Goal: Participate in discussion

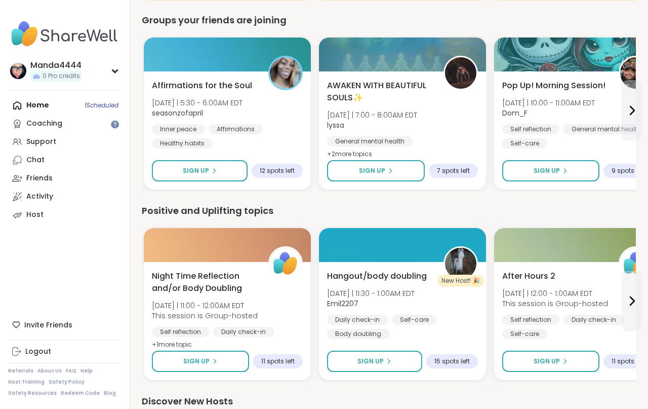
scroll to position [894, 0]
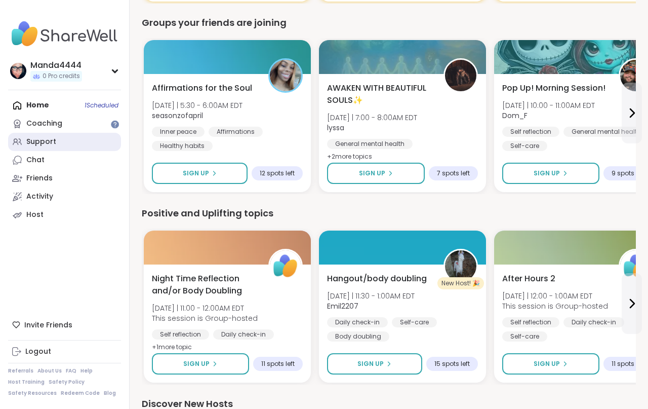
click at [58, 143] on link "Support" at bounding box center [64, 142] width 113 height 18
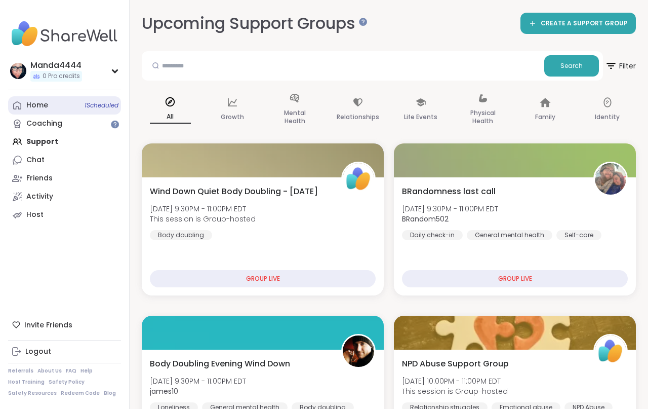
click at [61, 106] on link "Home 1 Scheduled" at bounding box center [64, 105] width 113 height 18
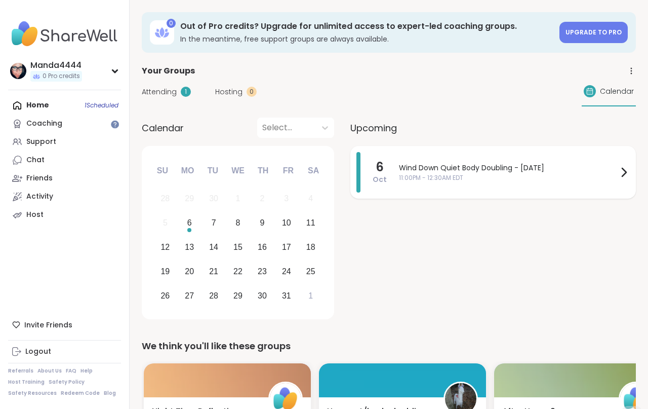
click at [590, 155] on div "Wind Down Quiet Body Doubling - Monday 11:00PM - 12:30AM EDT" at bounding box center [514, 172] width 231 height 41
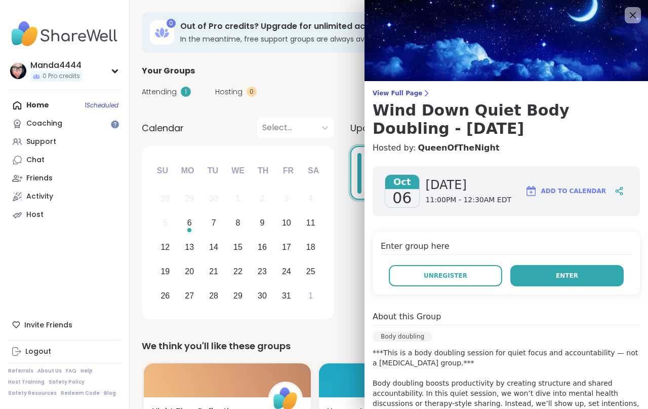
click at [591, 267] on button "Enter" at bounding box center [566, 275] width 113 height 21
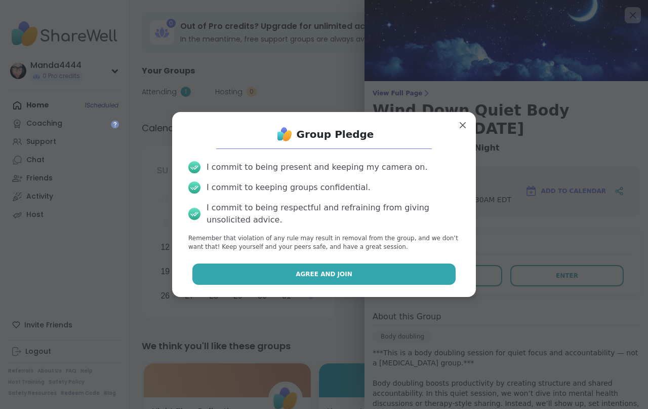
click at [405, 270] on button "Agree and Join" at bounding box center [324, 273] width 264 height 21
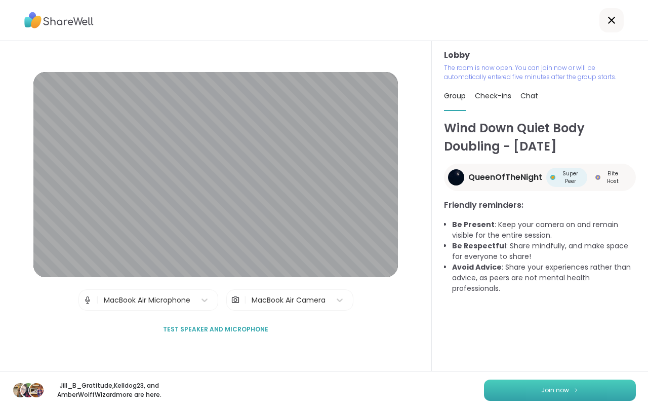
click at [547, 385] on button "Join now" at bounding box center [560, 389] width 152 height 21
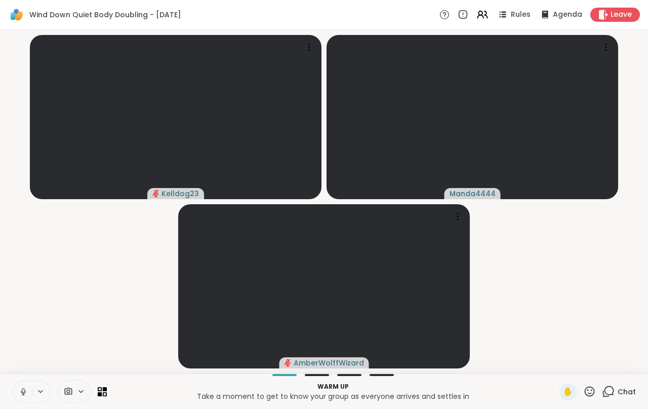
click at [22, 393] on icon at bounding box center [23, 391] width 9 height 9
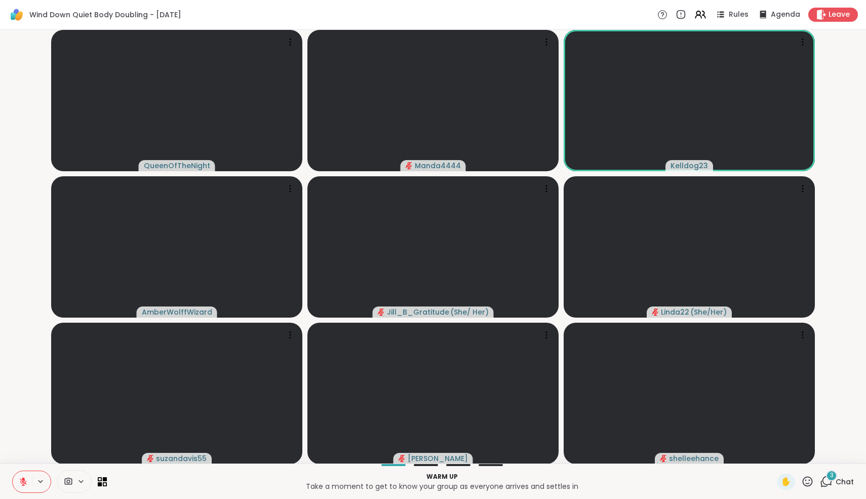
click at [648, 408] on icon at bounding box center [826, 481] width 13 height 13
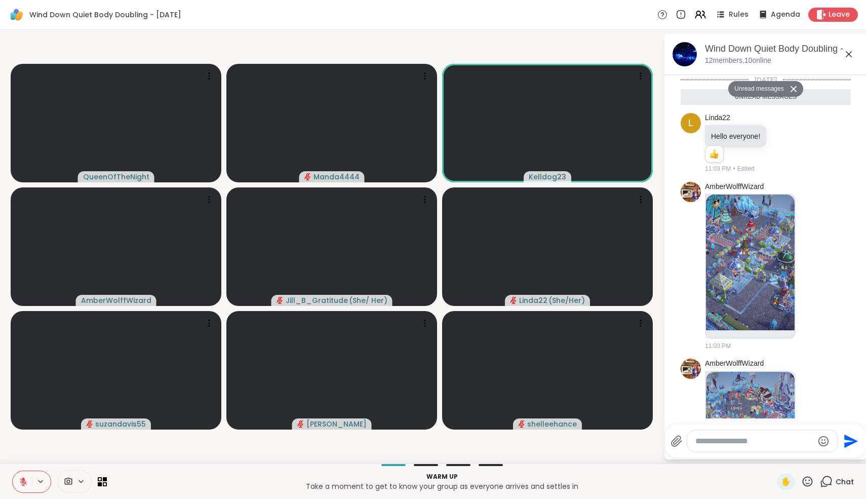
scroll to position [113, 0]
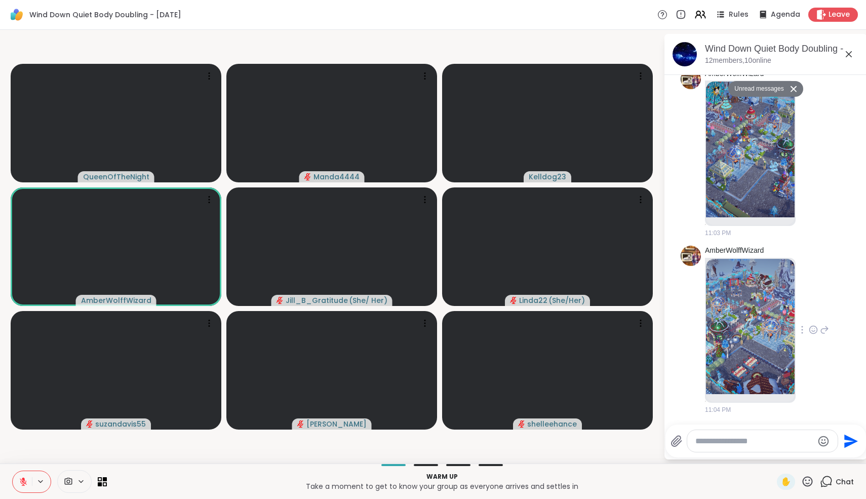
click at [648, 306] on img at bounding box center [750, 327] width 89 height 136
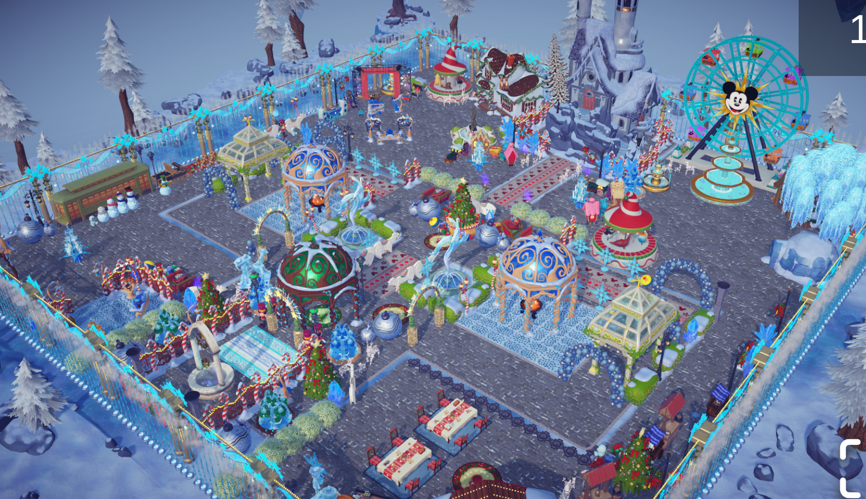
scroll to position [128, 0]
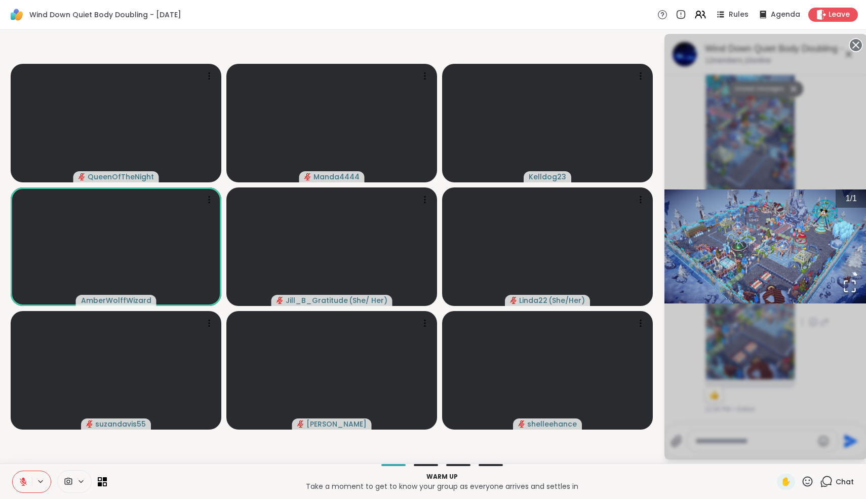
click at [648, 356] on div "1 / 1" at bounding box center [765, 246] width 203 height 425
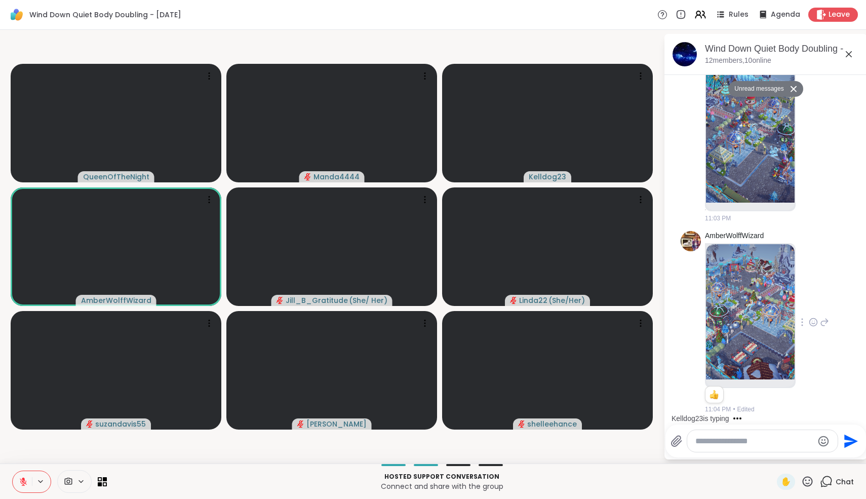
scroll to position [198, 0]
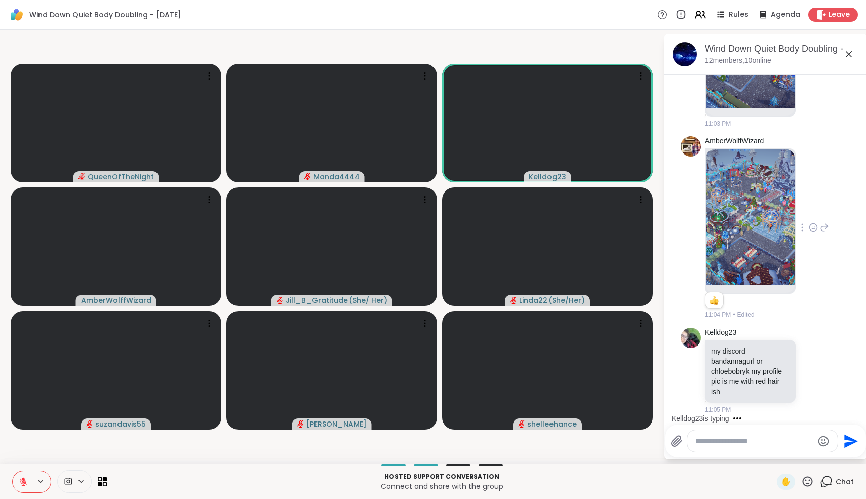
click at [21, 408] on icon at bounding box center [23, 481] width 9 height 9
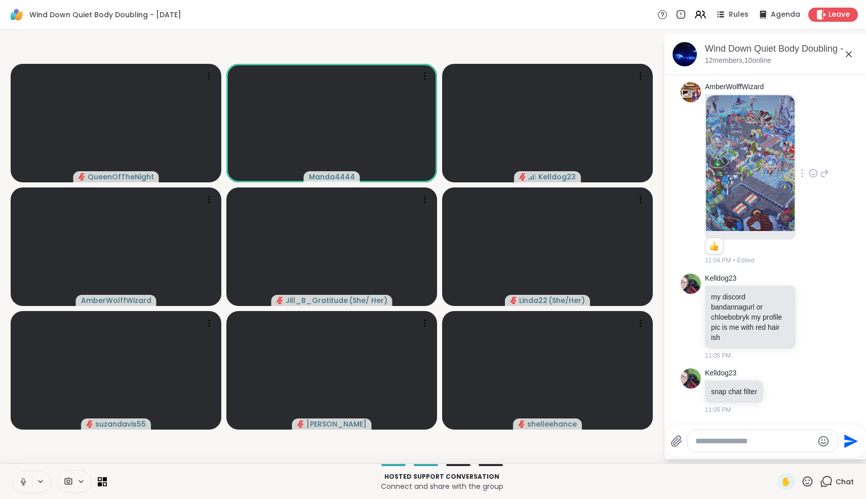
click at [21, 408] on icon at bounding box center [23, 481] width 9 height 9
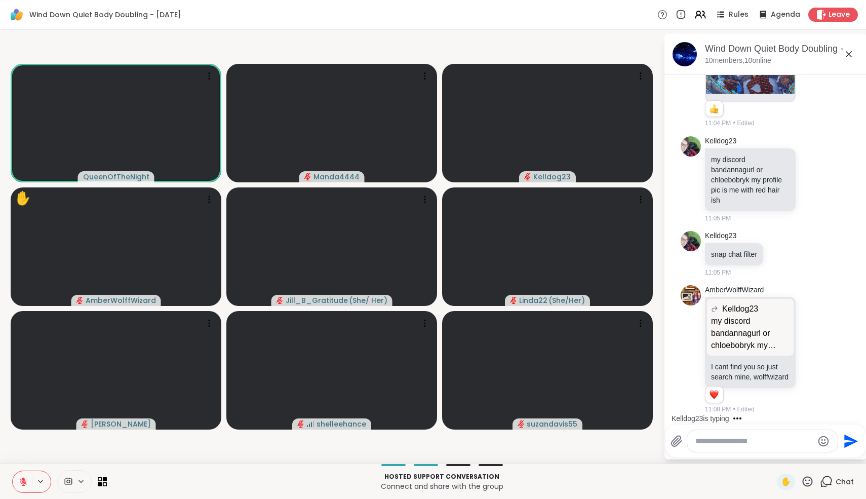
scroll to position [512, 0]
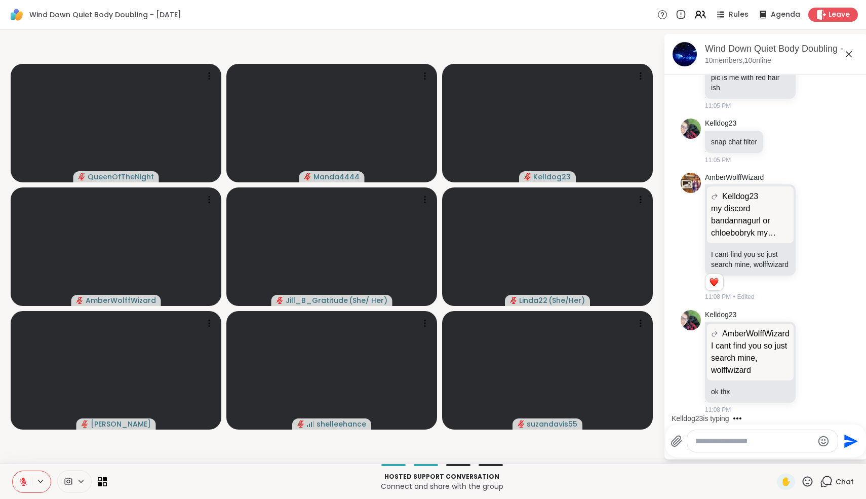
click at [24, 408] on icon at bounding box center [23, 481] width 9 height 9
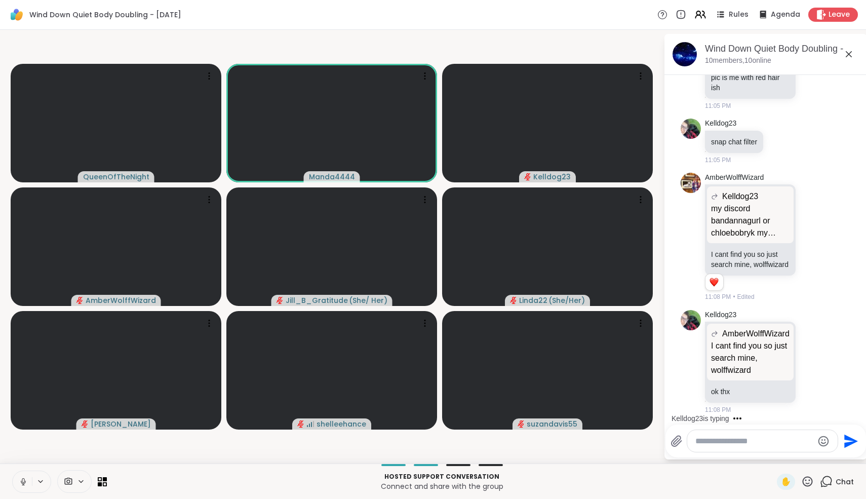
scroll to position [576, 0]
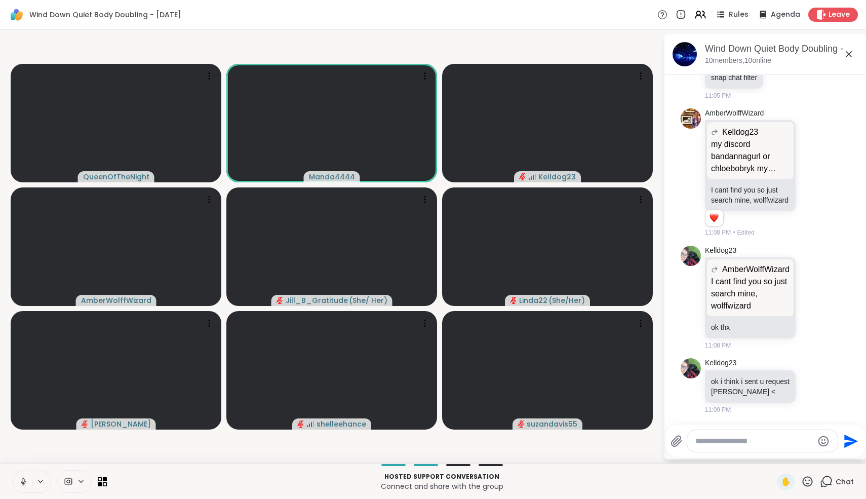
click at [21, 408] on icon at bounding box center [23, 481] width 9 height 9
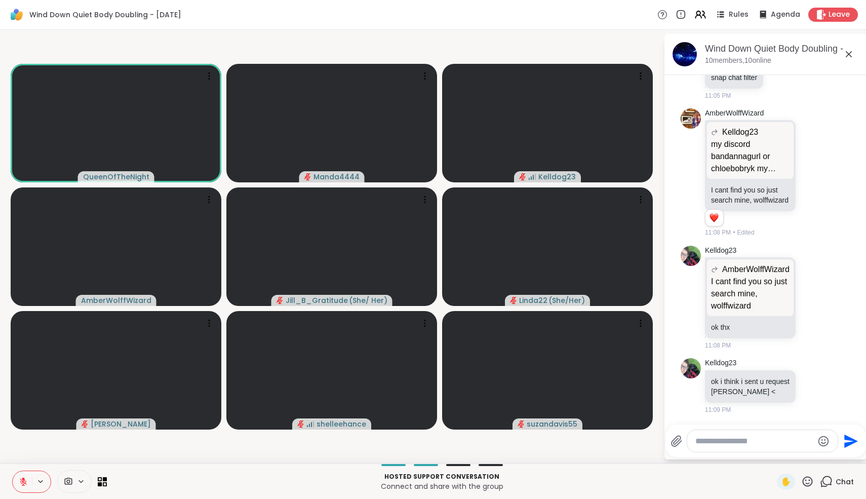
click at [24, 408] on icon at bounding box center [23, 481] width 9 height 9
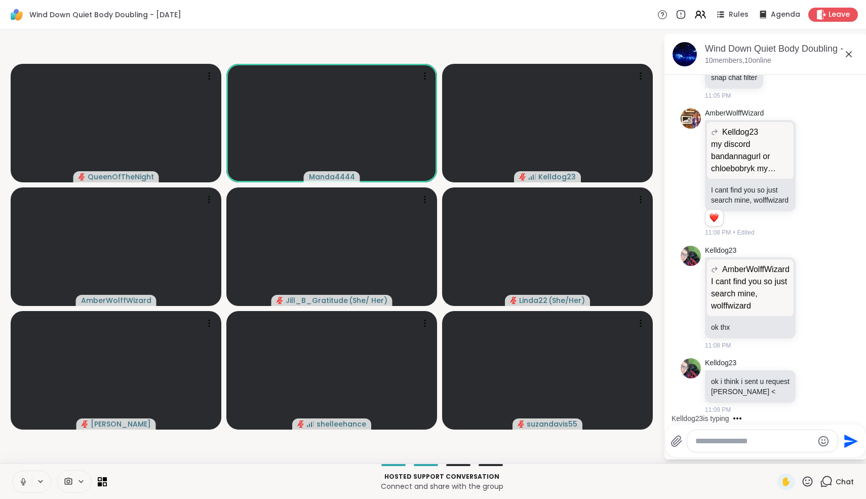
click at [20, 408] on icon at bounding box center [23, 481] width 9 height 9
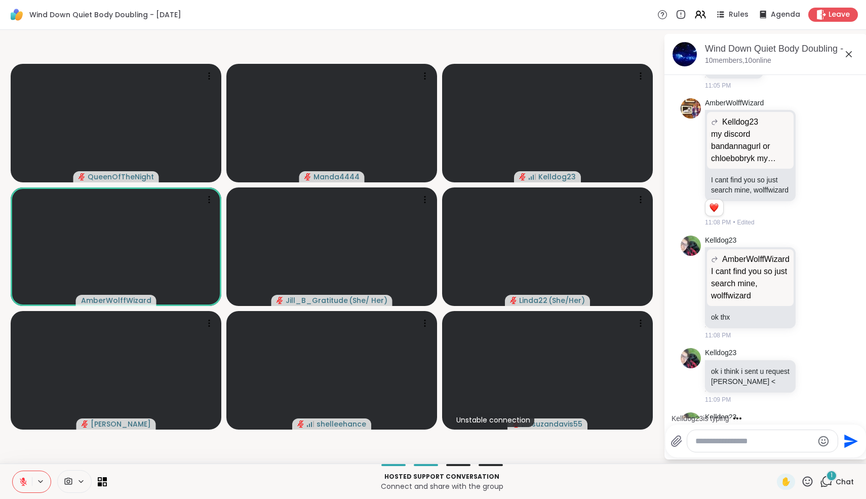
scroll to position [641, 0]
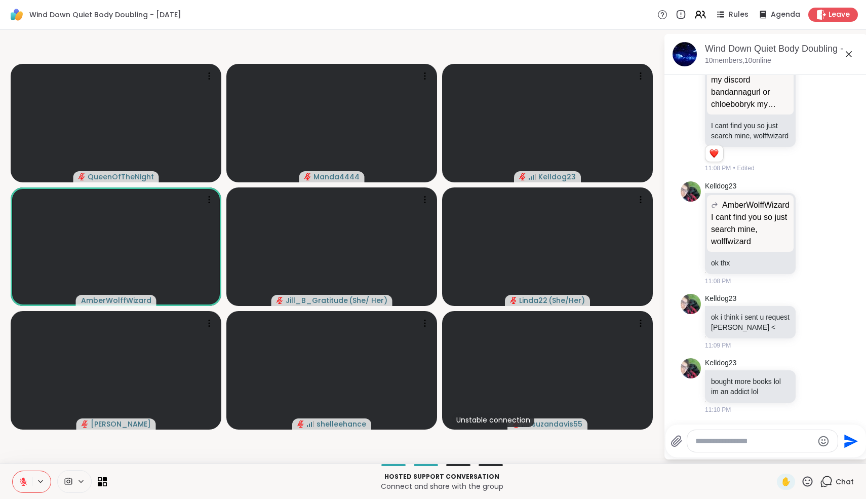
click at [24, 408] on button at bounding box center [22, 481] width 19 height 21
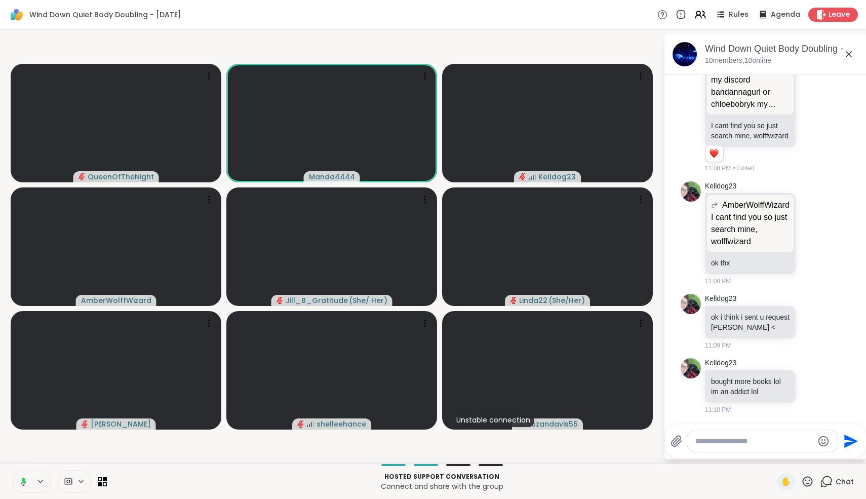
click at [21, 408] on icon at bounding box center [24, 481] width 6 height 9
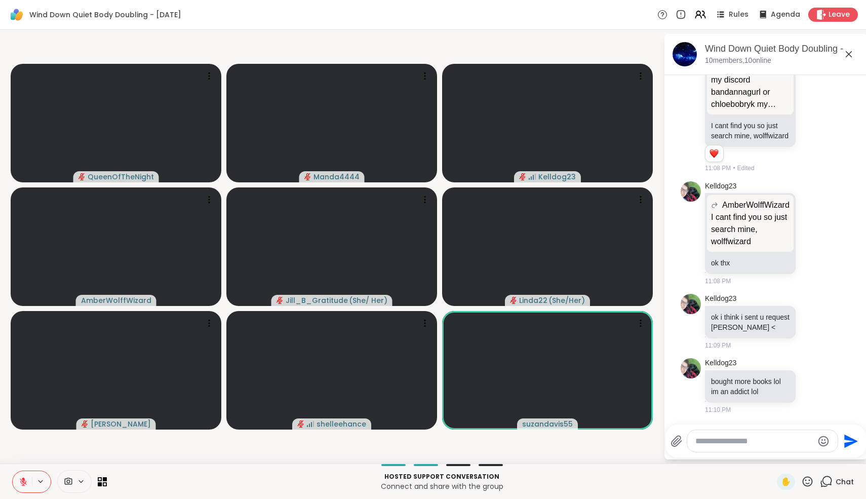
click at [21, 408] on icon at bounding box center [23, 481] width 7 height 7
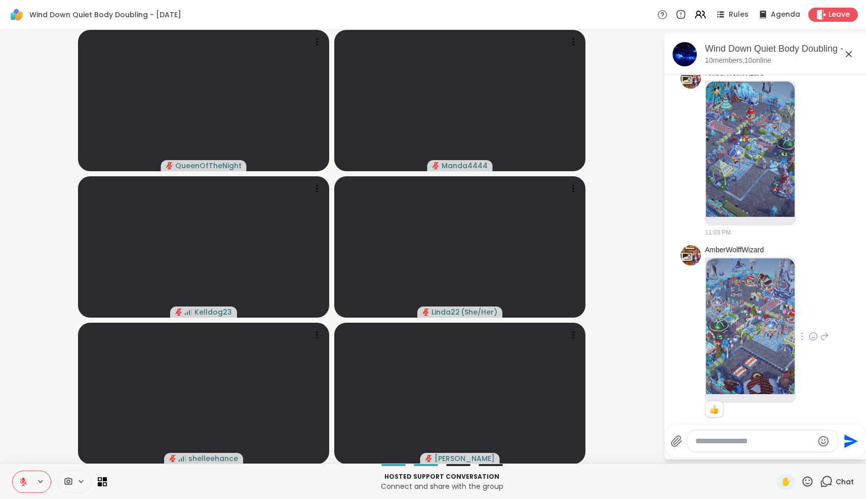
scroll to position [789, 0]
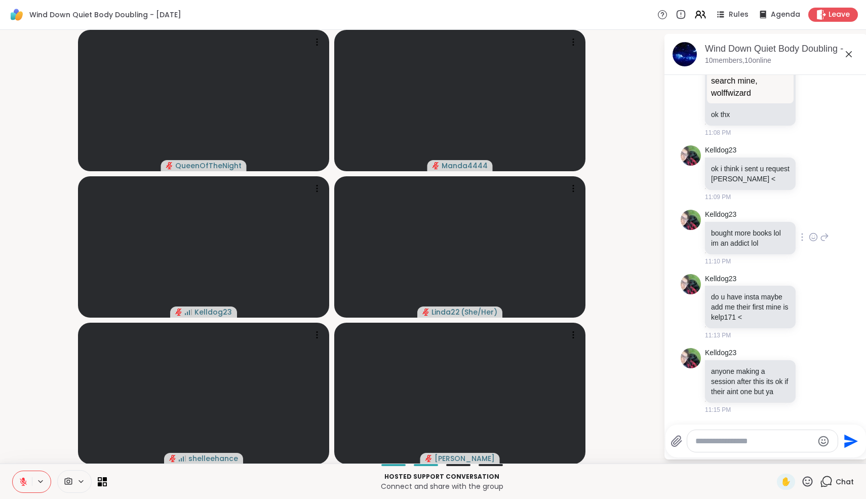
click at [648, 237] on icon at bounding box center [813, 237] width 9 height 10
click at [648, 225] on div "Select Reaction: Heart" at bounding box center [732, 220] width 9 height 9
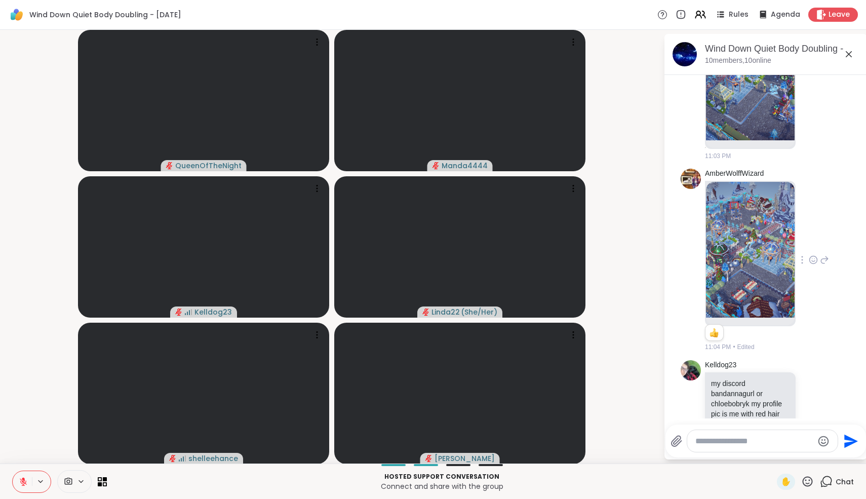
scroll to position [159, 0]
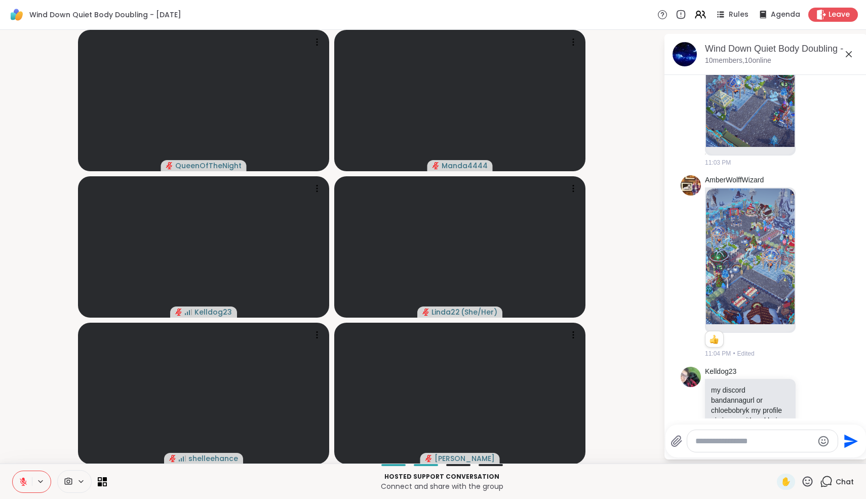
click at [648, 54] on icon at bounding box center [849, 54] width 12 height 12
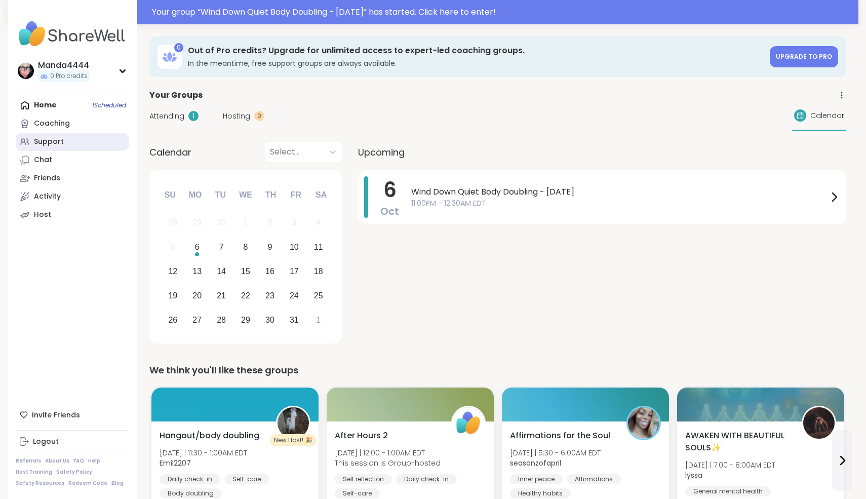
click at [75, 145] on link "Support" at bounding box center [72, 142] width 113 height 18
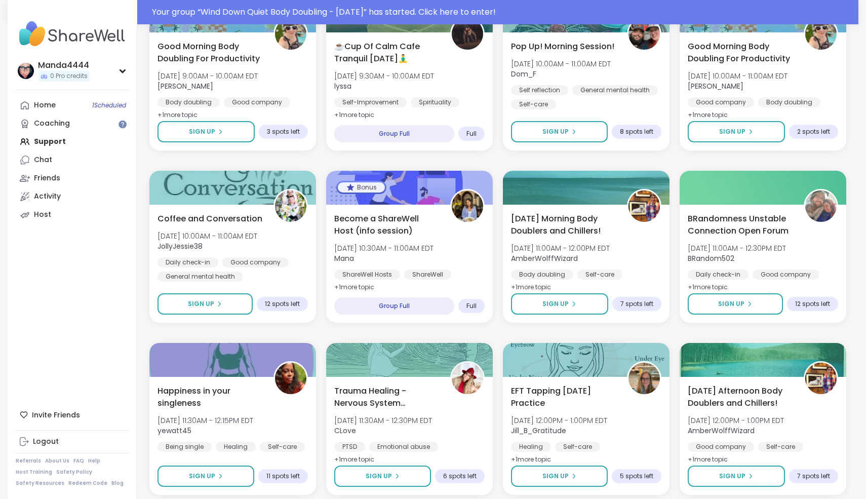
scroll to position [517, 0]
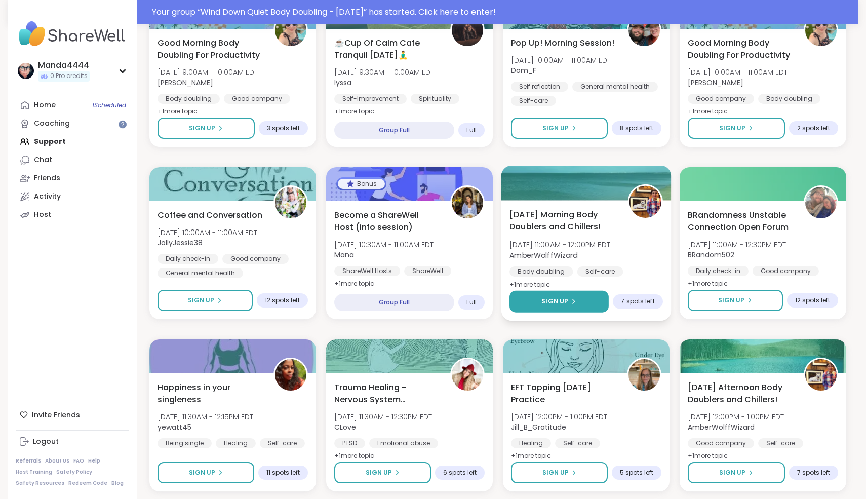
click at [567, 304] on span "Sign Up" at bounding box center [554, 301] width 27 height 9
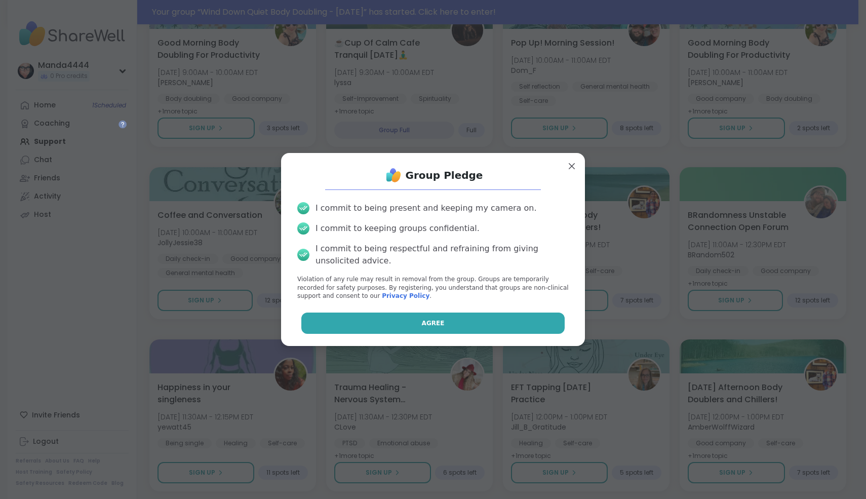
click at [503, 332] on button "Agree" at bounding box center [433, 322] width 264 height 21
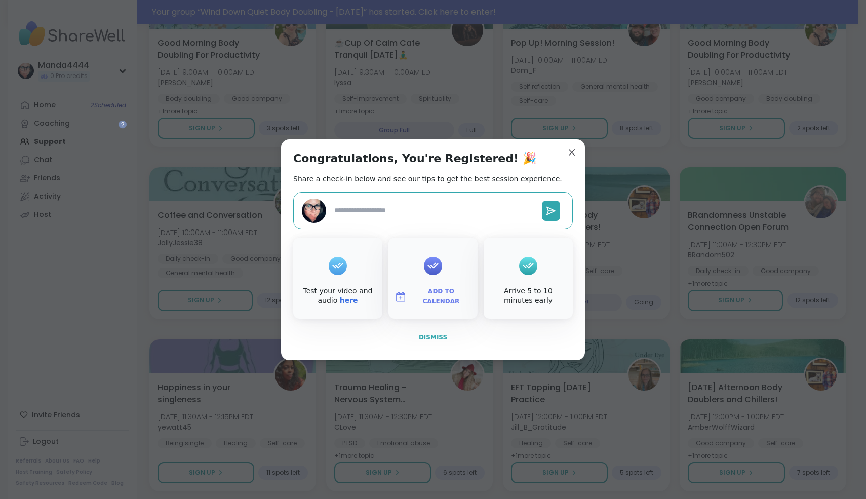
click at [480, 337] on button "Dismiss" at bounding box center [433, 337] width 280 height 21
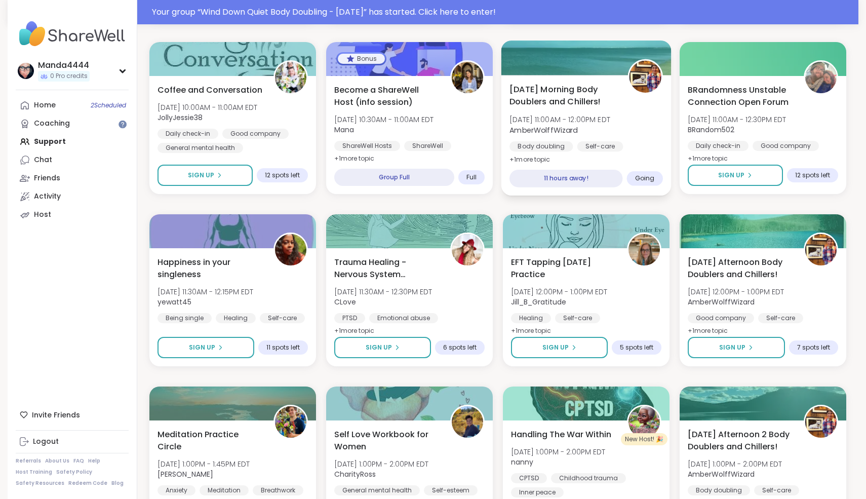
scroll to position [644, 0]
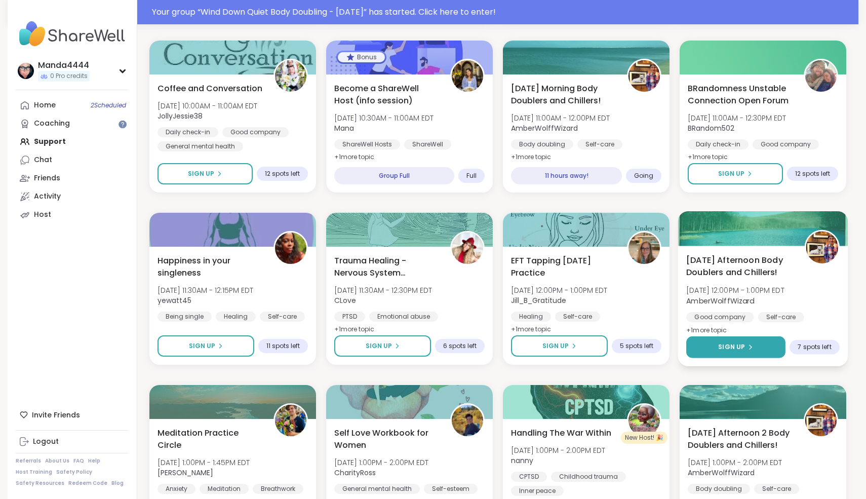
click at [738, 345] on span "Sign Up" at bounding box center [731, 346] width 27 height 9
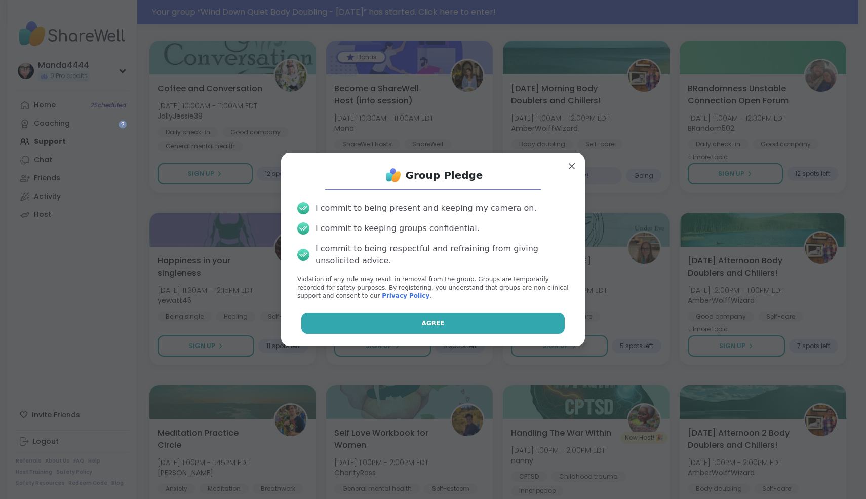
click at [464, 317] on button "Agree" at bounding box center [433, 322] width 264 height 21
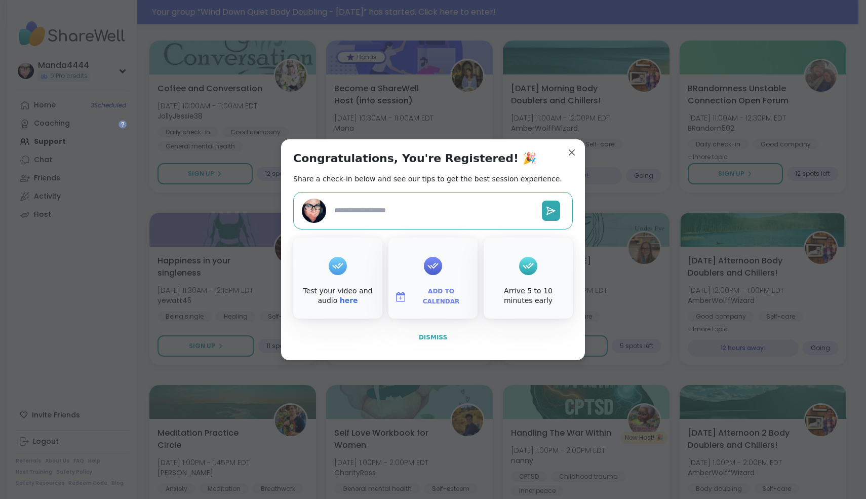
click at [483, 346] on button "Dismiss" at bounding box center [433, 337] width 280 height 21
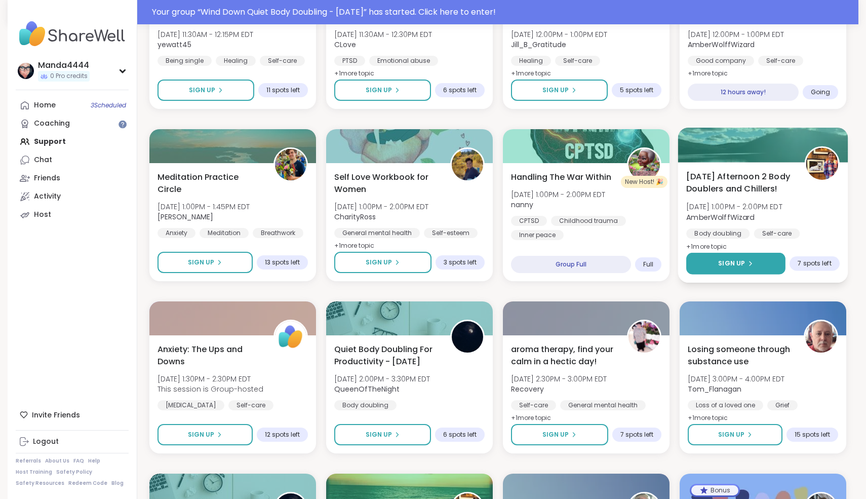
scroll to position [898, 0]
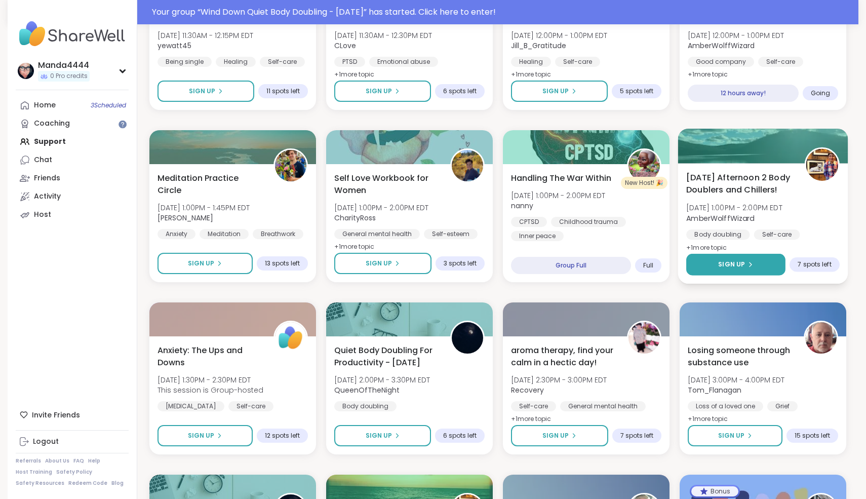
click at [747, 266] on icon at bounding box center [750, 264] width 6 height 6
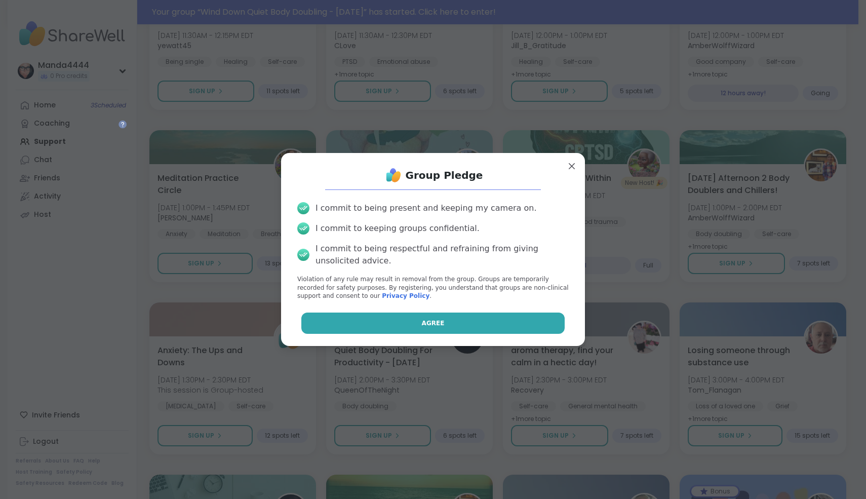
click at [469, 326] on button "Agree" at bounding box center [433, 322] width 264 height 21
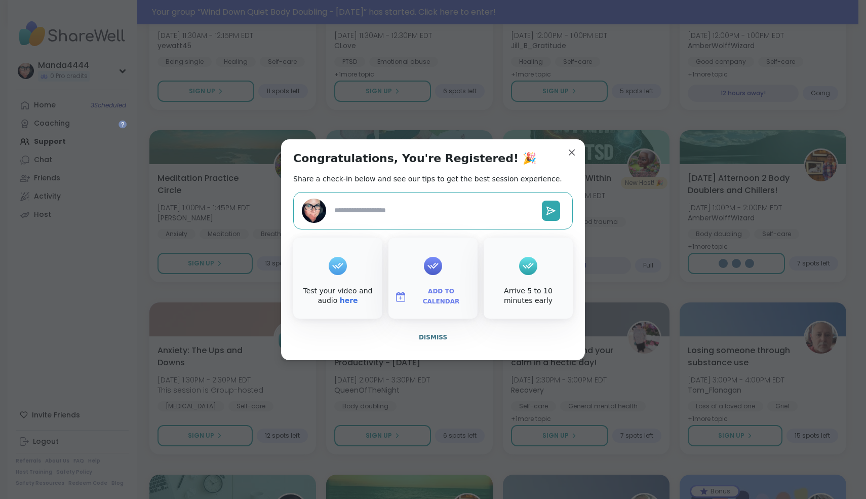
type textarea "*"
click at [445, 345] on button "Dismiss" at bounding box center [433, 337] width 280 height 21
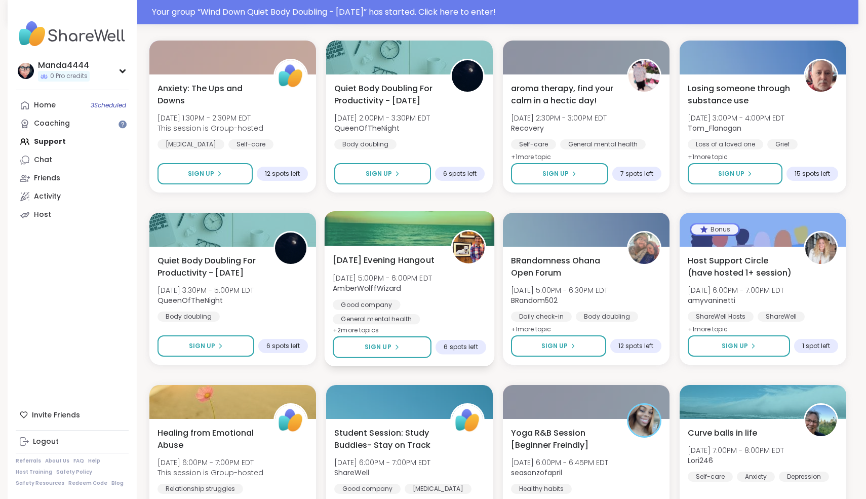
scroll to position [1240, 0]
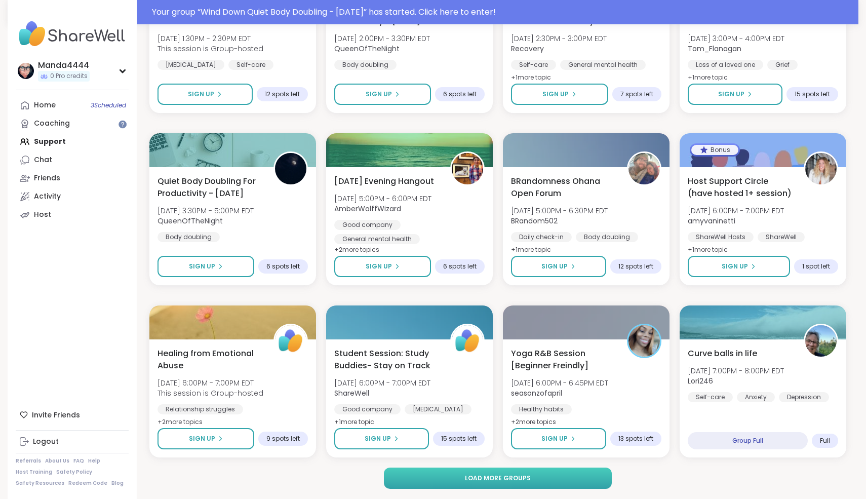
click at [495, 478] on span "Load more groups" at bounding box center [498, 477] width 66 height 9
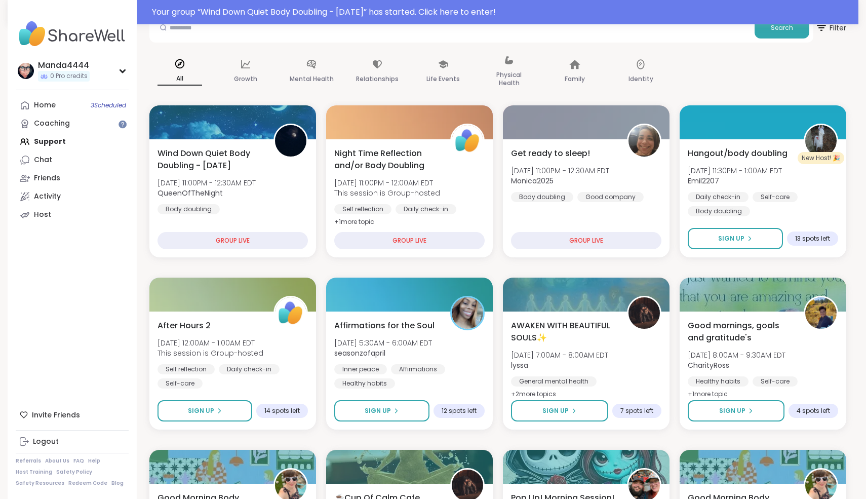
scroll to position [0, 0]
